Goal: Check status: Check status

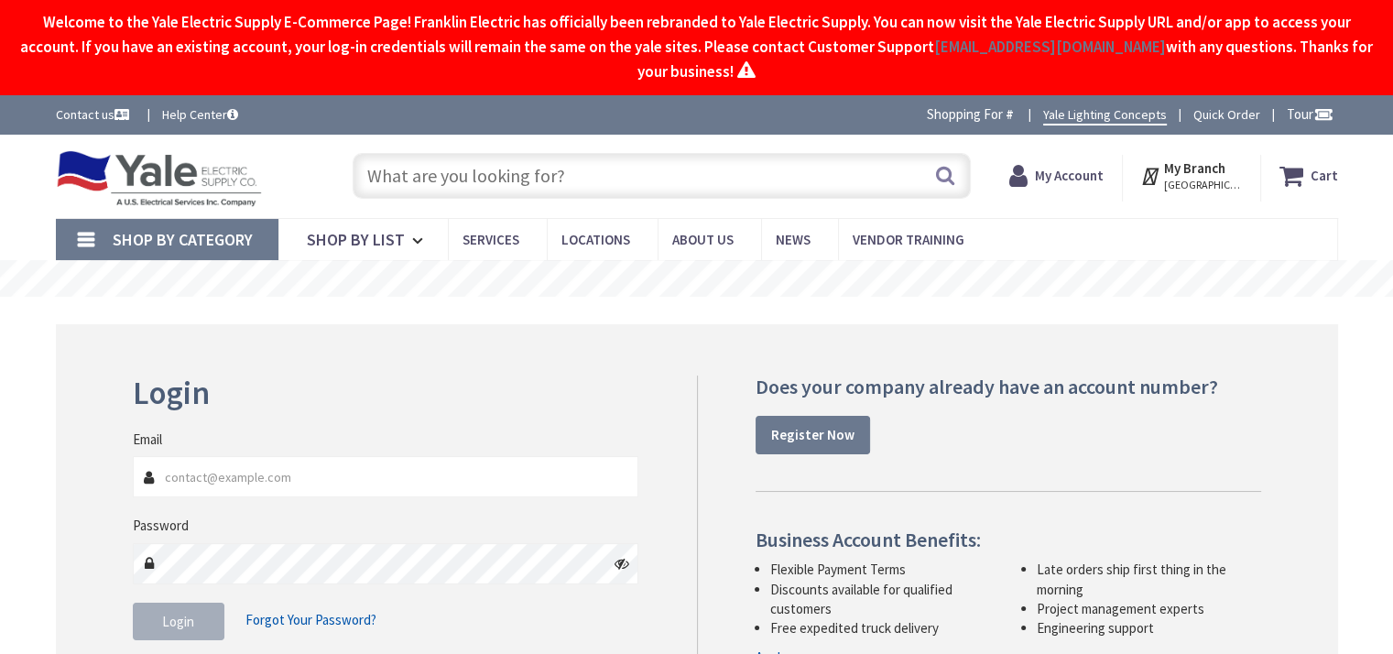
type input "[PERSON_NAME][EMAIL_ADDRESS][PERSON_NAME][DOMAIN_NAME]"
click at [195, 618] on button "Login" at bounding box center [179, 622] width 92 height 38
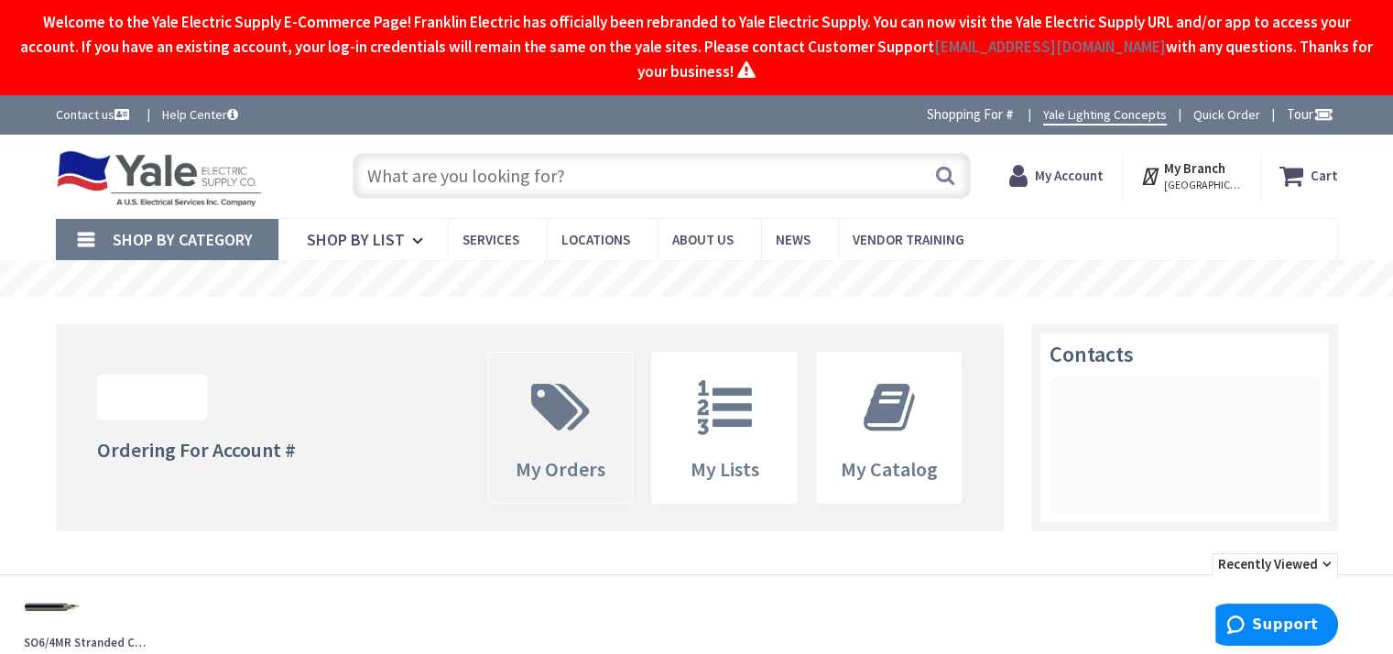
click at [574, 417] on icon at bounding box center [560, 407] width 77 height 55
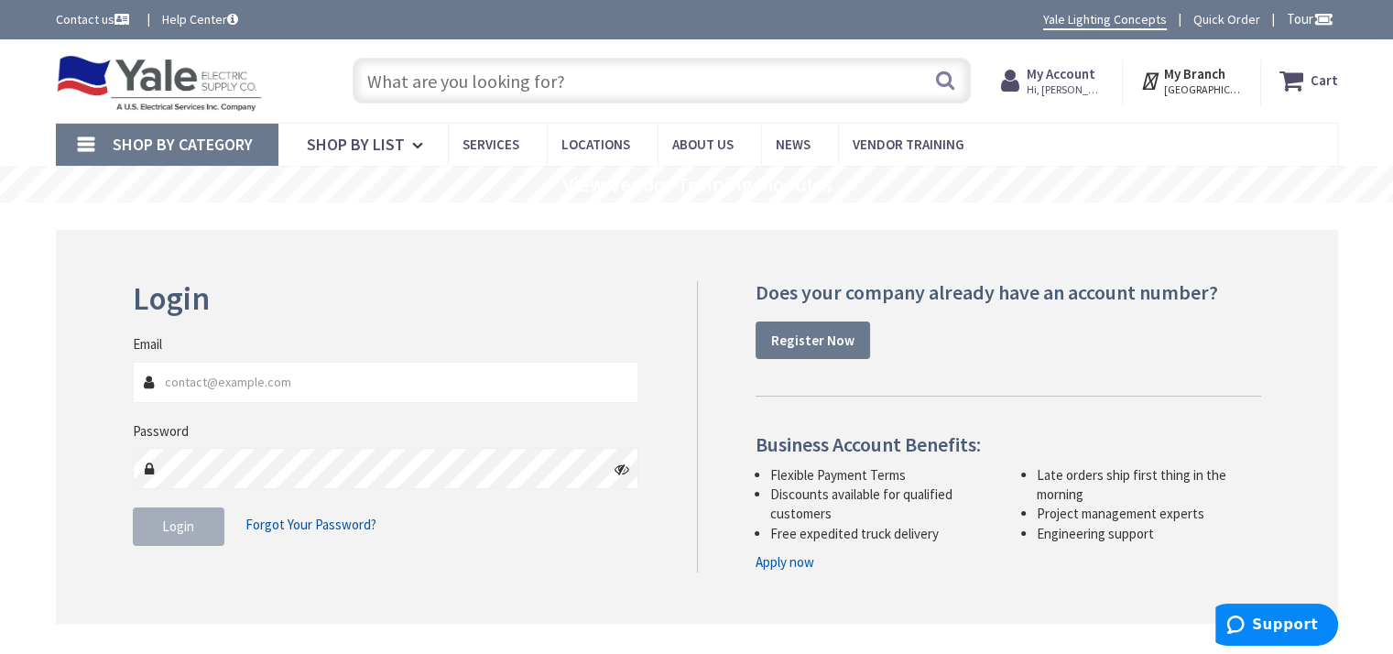
type input "[PERSON_NAME][EMAIL_ADDRESS][PERSON_NAME][DOMAIN_NAME]"
click at [189, 519] on span "Login" at bounding box center [178, 526] width 32 height 17
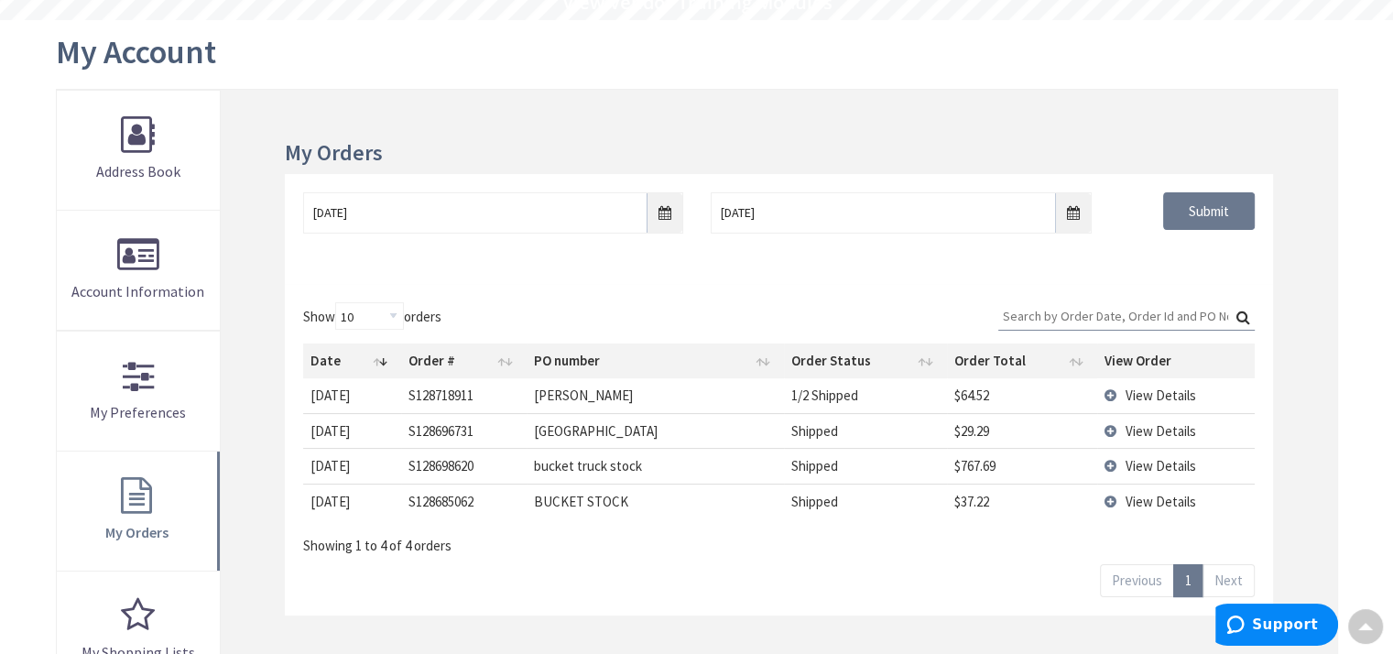
scroll to position [184, 0]
click at [1139, 393] on span "View Details" at bounding box center [1161, 394] width 71 height 17
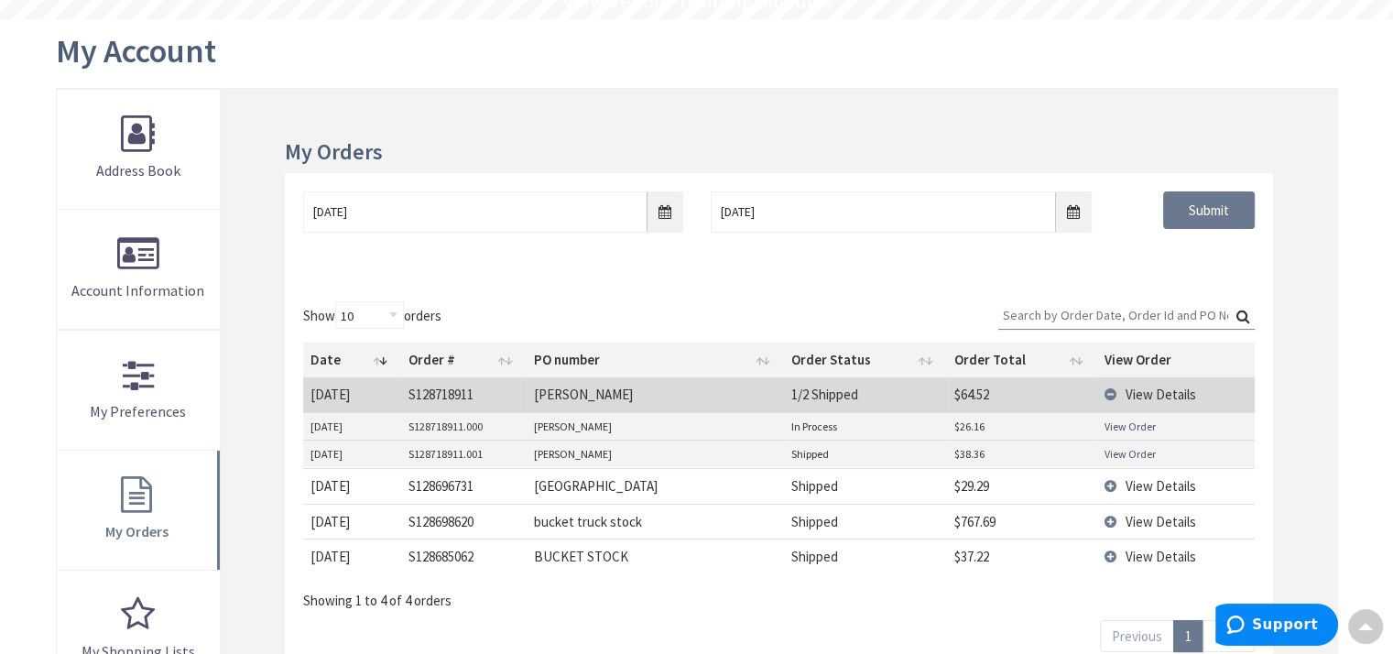
click at [1121, 424] on link "View Order" at bounding box center [1130, 427] width 51 height 16
click at [1112, 454] on link "View Order" at bounding box center [1130, 454] width 51 height 16
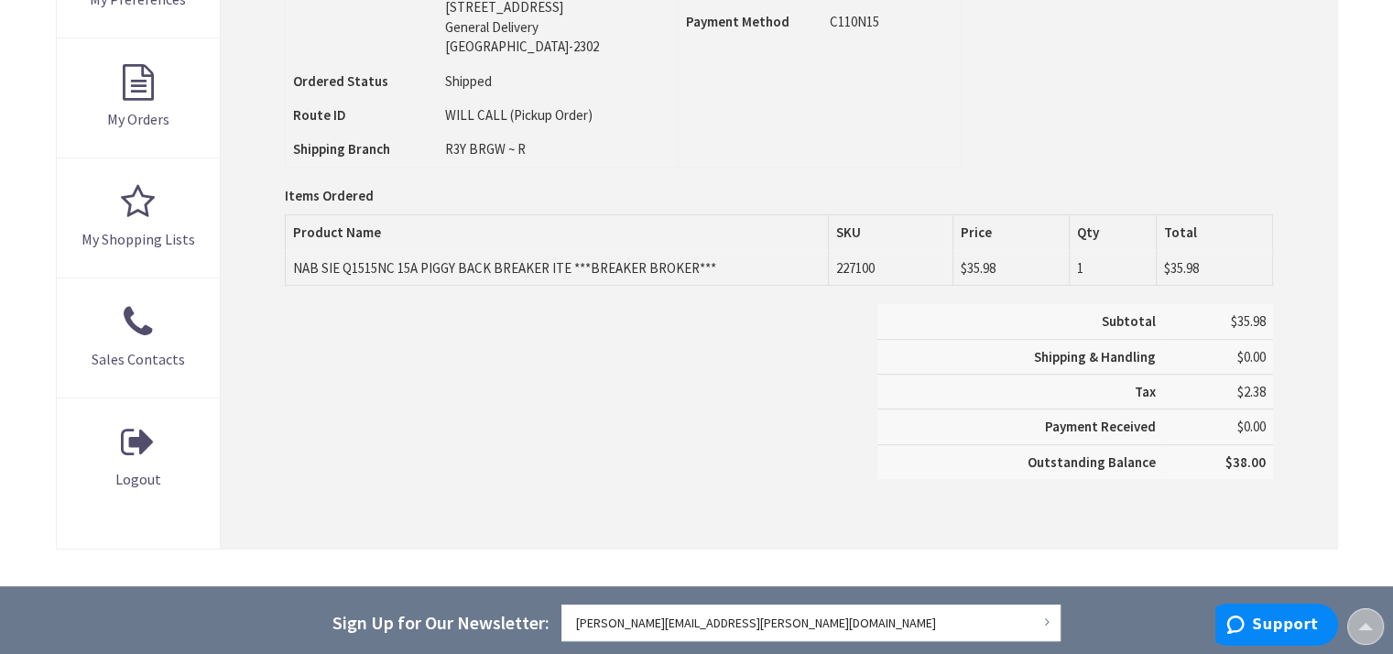
scroll to position [642, 0]
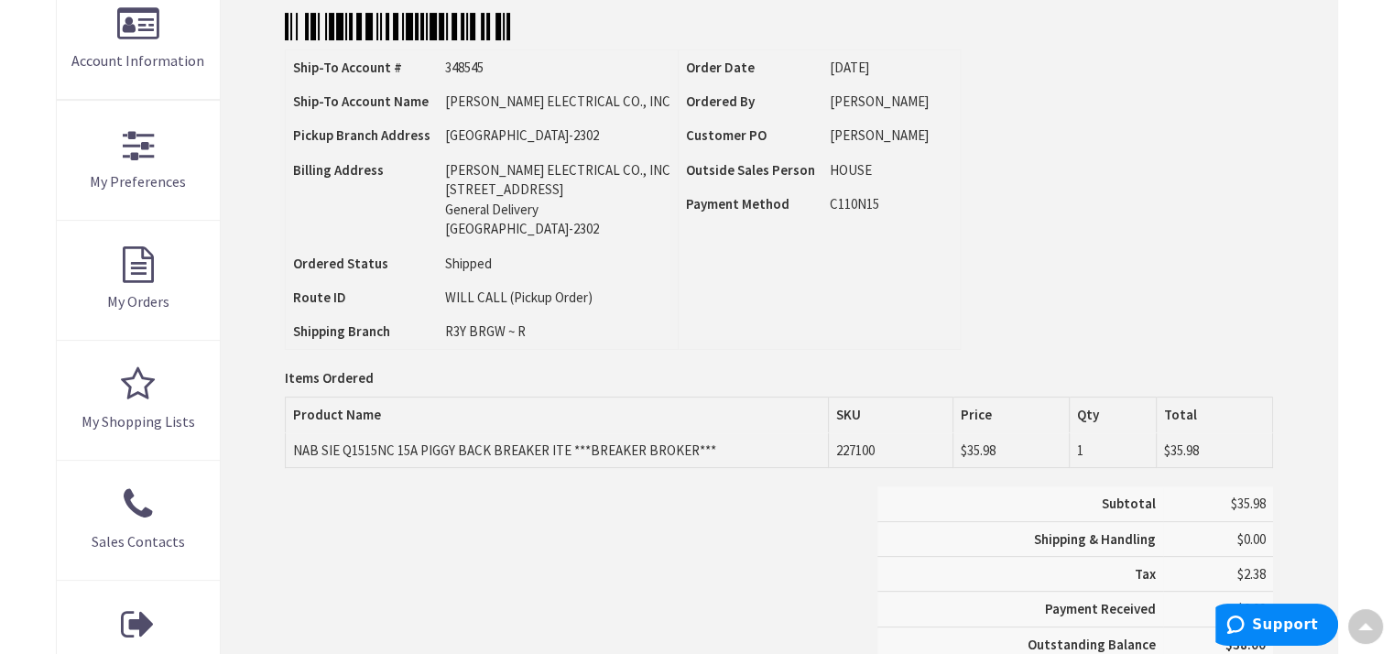
scroll to position [367, 0]
